Goal: Information Seeking & Learning: Learn about a topic

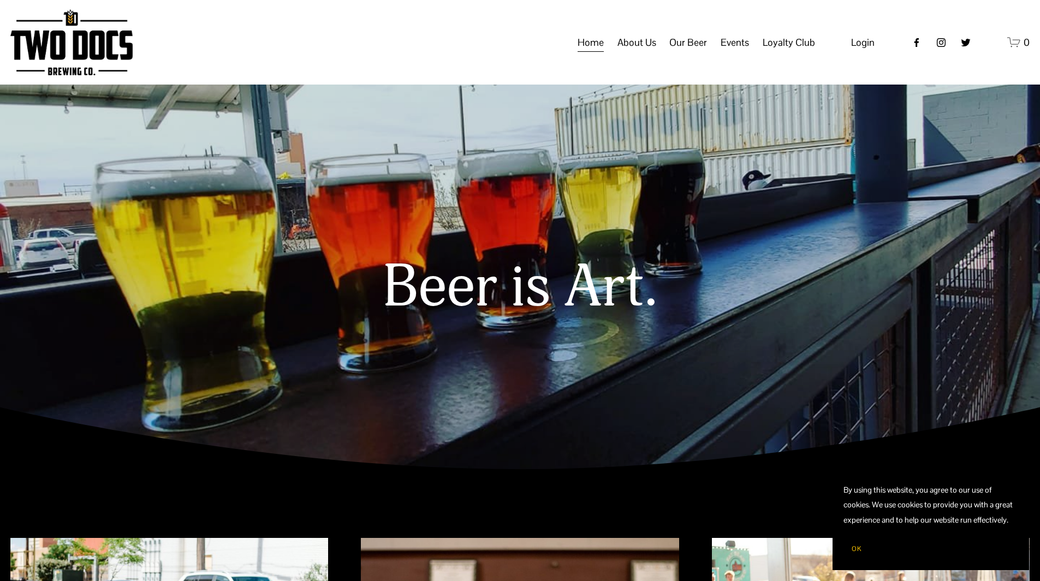
click at [730, 52] on span "Events" at bounding box center [735, 42] width 28 height 19
click at [0, 0] on span "Calendar" at bounding box center [0, 0] width 0 height 0
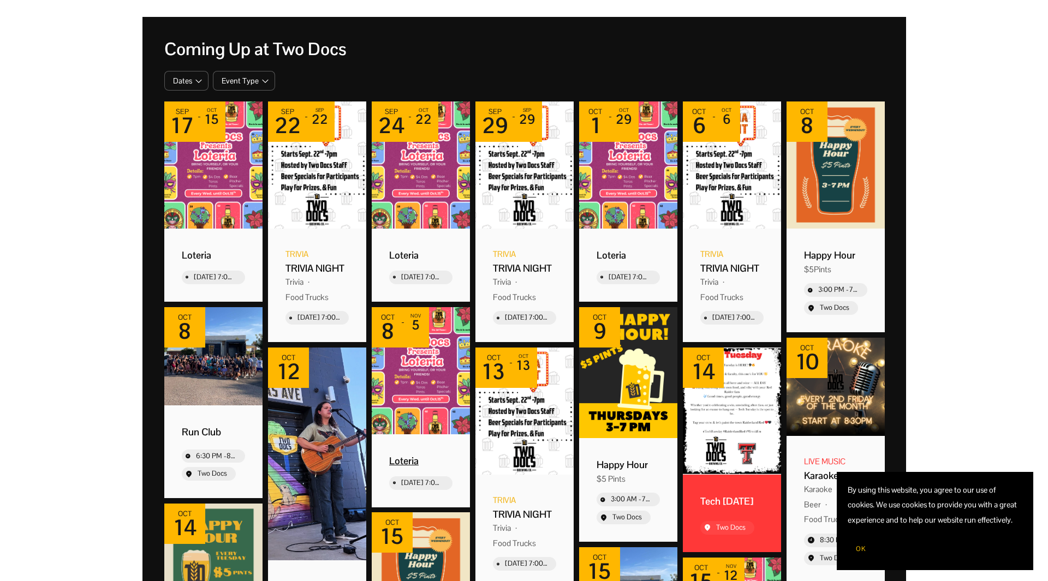
scroll to position [164, 0]
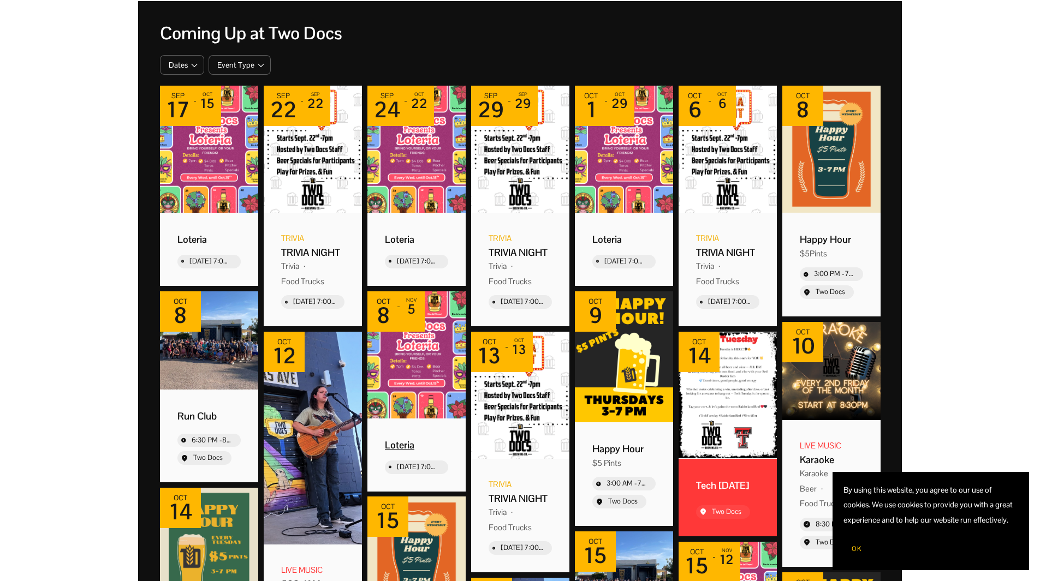
click at [401, 447] on div "Loteria" at bounding box center [416, 445] width 63 height 13
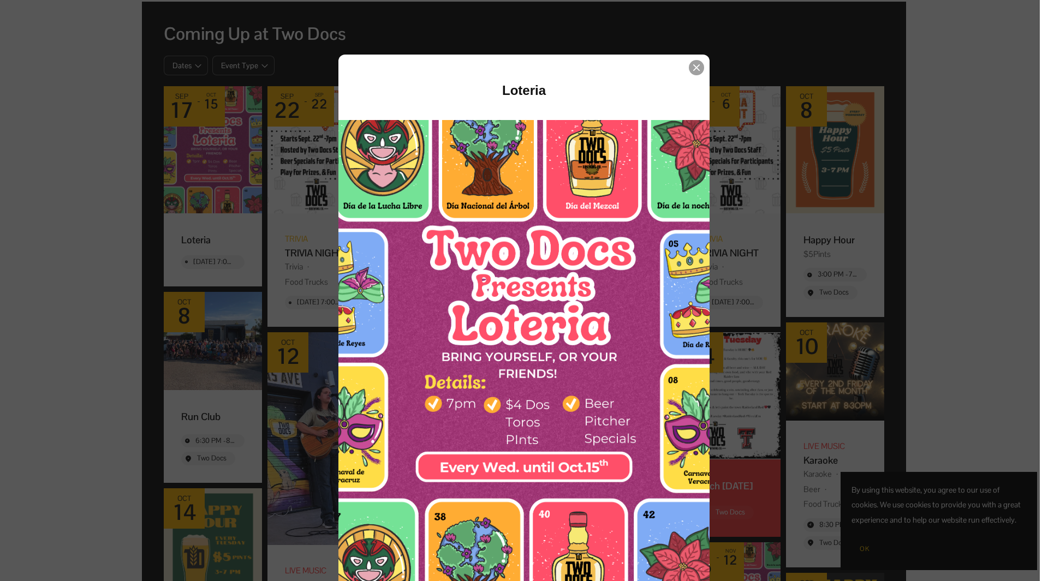
click at [693, 67] on icon "Event details popup" at bounding box center [696, 67] width 7 height 7
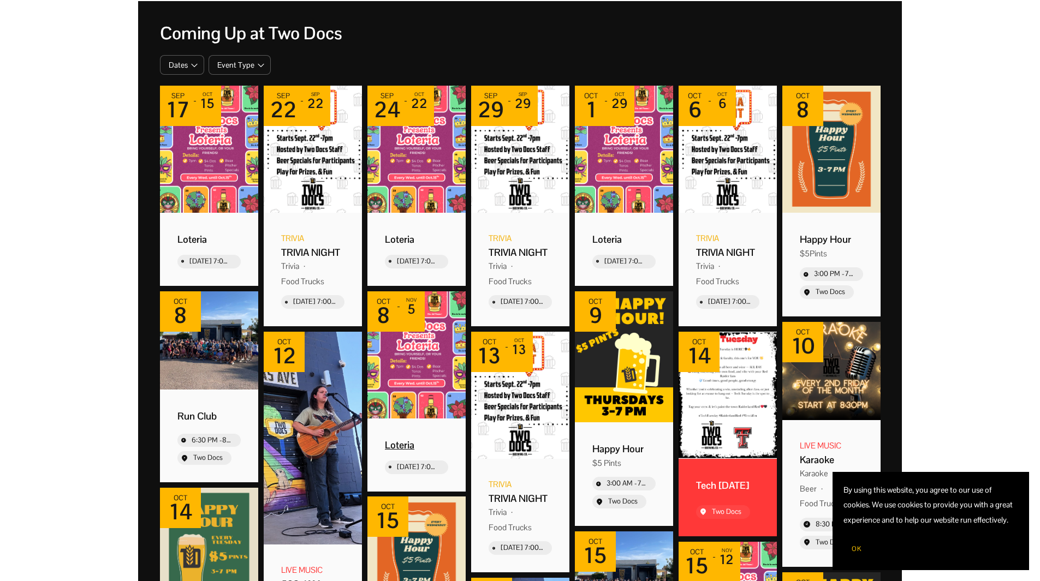
click at [425, 362] on img "Event: Loteria" at bounding box center [416, 355] width 98 height 127
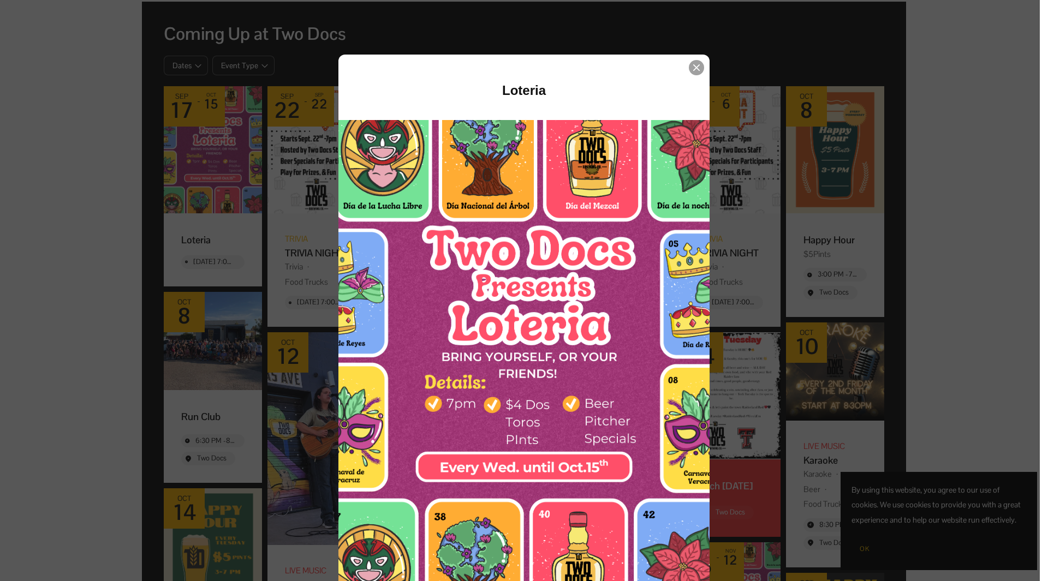
click at [693, 67] on icon "Event details popup" at bounding box center [696, 67] width 7 height 7
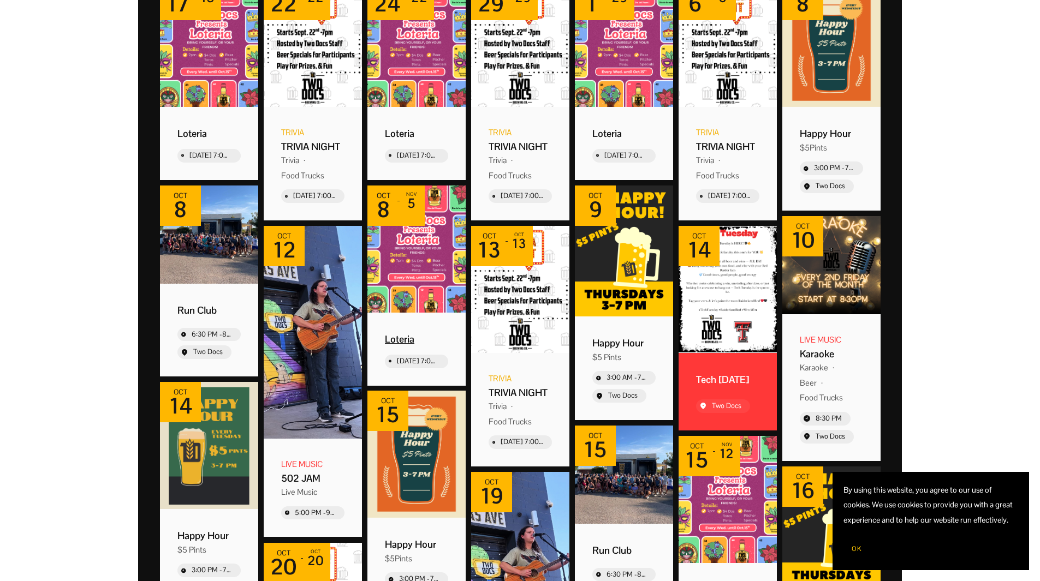
scroll to position [273, 0]
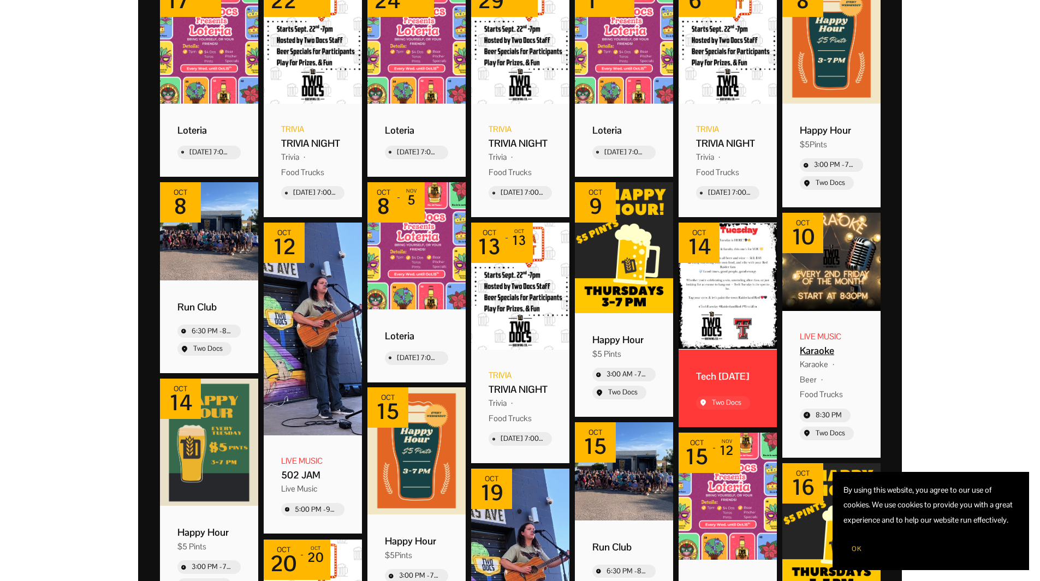
click at [826, 277] on img "Event: Karaoke" at bounding box center [831, 262] width 98 height 98
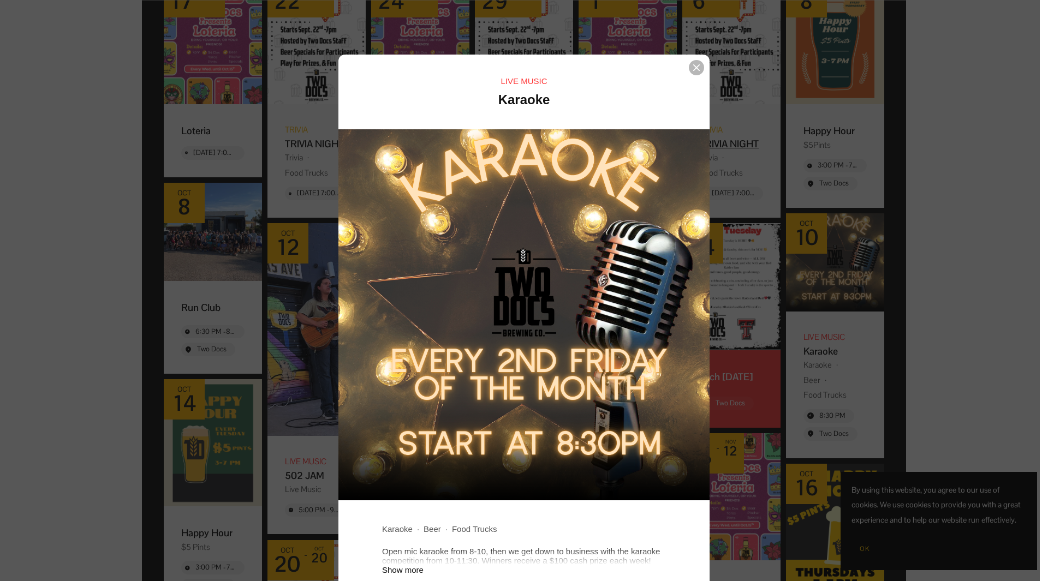
click at [693, 66] on icon "Event details popup" at bounding box center [696, 67] width 7 height 7
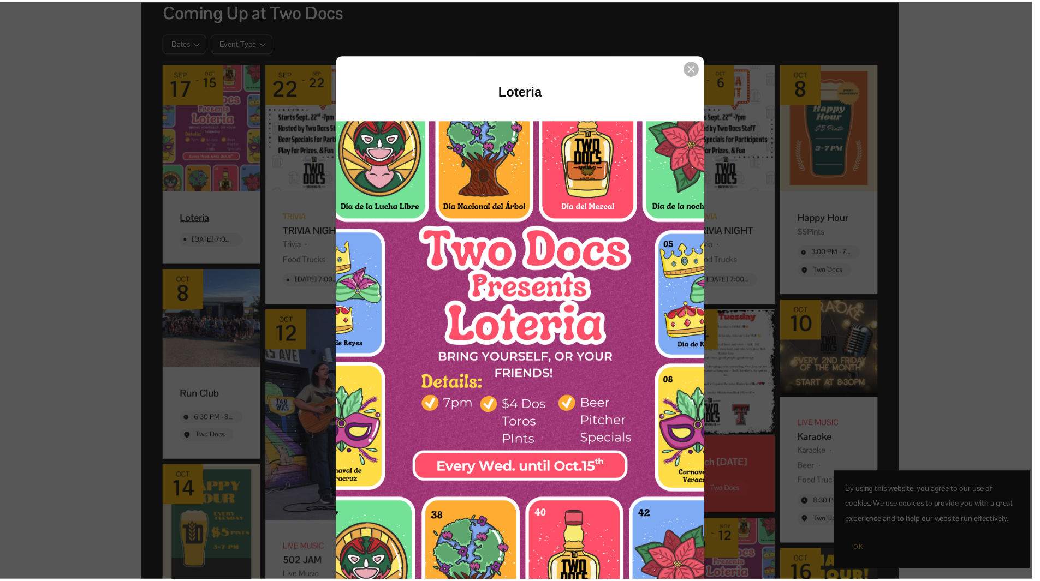
scroll to position [164, 0]
